Goal: Task Accomplishment & Management: Complete application form

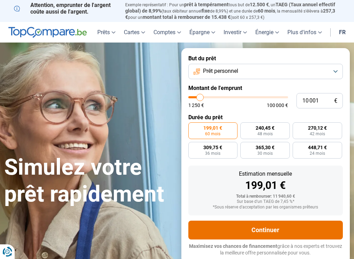
click at [272, 229] on button "Continuer" at bounding box center [265, 230] width 155 height 19
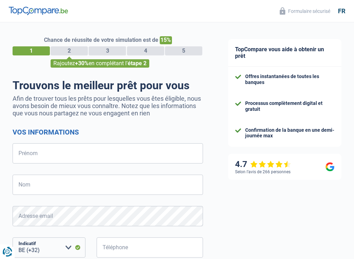
select select "32"
